Goal: Task Accomplishment & Management: Manage account settings

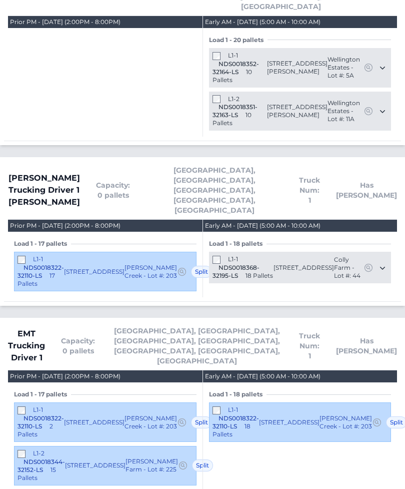
scroll to position [558, 0]
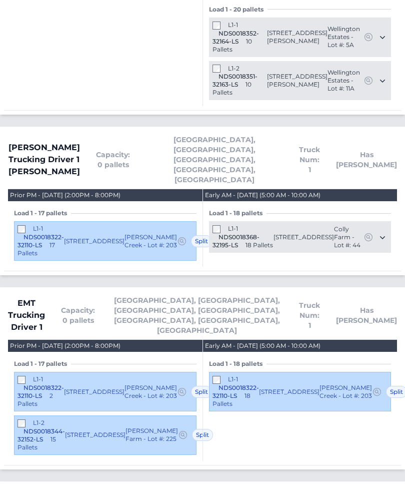
click at [20, 375] on div "L1-1 NDS0018322-32110-LS 2 Pallets" at bounding box center [41, 391] width 47 height 33
click at [20, 419] on div "L1-2 NDS0018344-32152-LS 15 Pallets" at bounding box center [42, 435] width 48 height 33
click at [31, 384] on span "NDS0018322-32110-LS" at bounding box center [41, 392] width 47 height 16
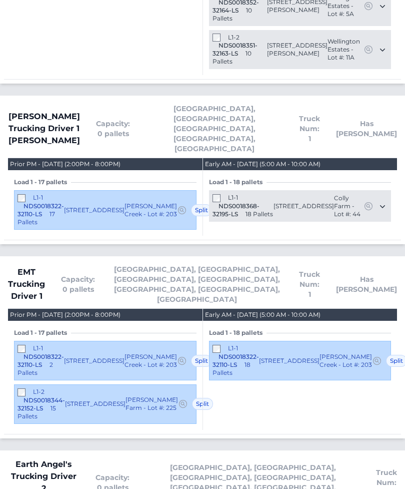
scroll to position [590, 0]
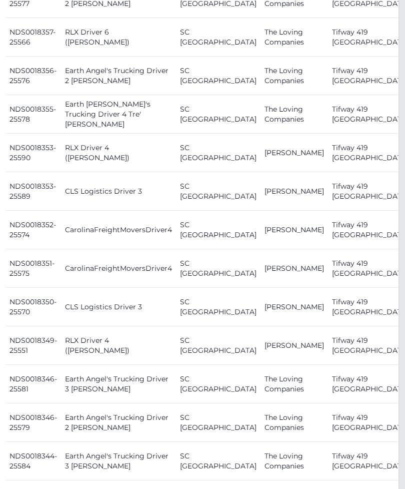
scroll to position [751, 7]
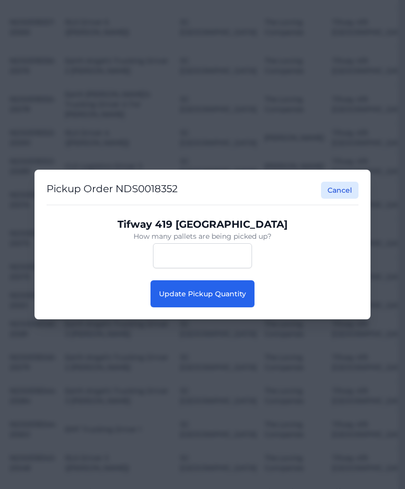
click at [230, 303] on button "Update Pickup Quantity" at bounding box center [203, 293] width 104 height 27
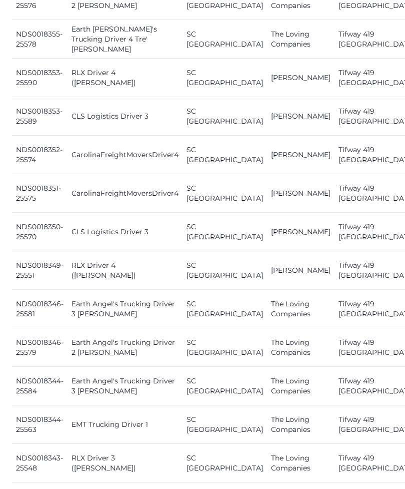
scroll to position [828, 0]
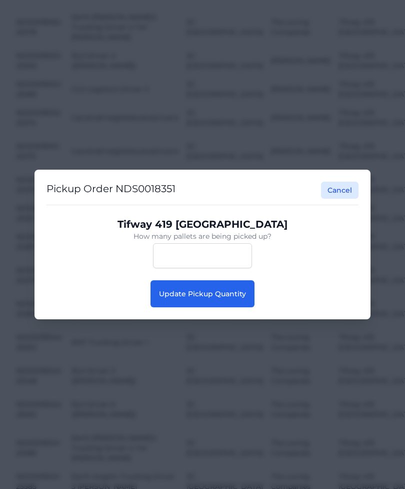
click at [225, 307] on button "Update Pickup Quantity" at bounding box center [203, 293] width 104 height 27
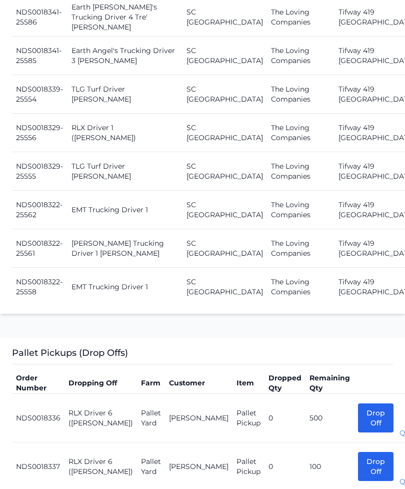
scroll to position [1348, 0]
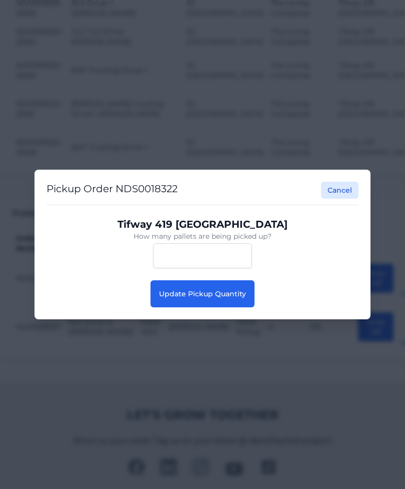
click at [225, 307] on button "Update Pickup Quantity" at bounding box center [203, 293] width 104 height 27
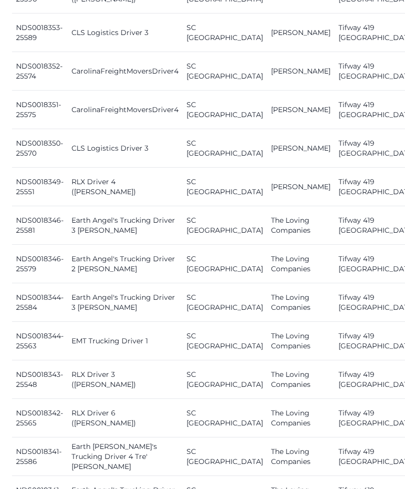
scroll to position [910, 0]
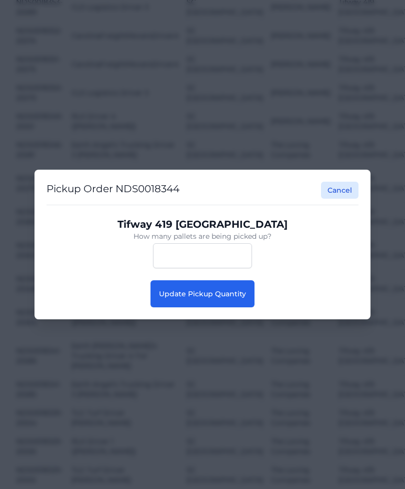
click at [224, 307] on button "Update Pickup Quantity" at bounding box center [203, 293] width 104 height 27
